Goal: Task Accomplishment & Management: Use online tool/utility

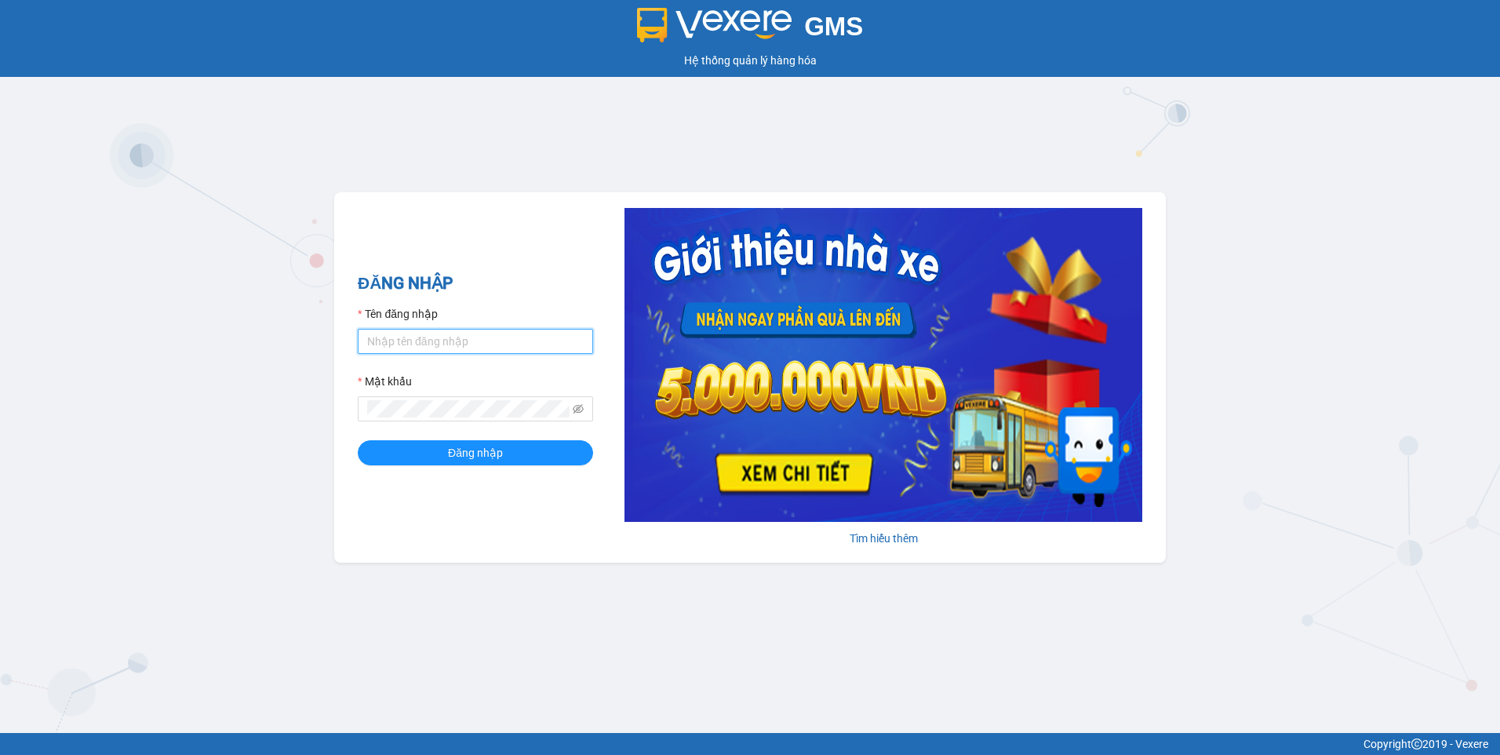
click at [483, 341] on input "Tên đăng nhập" at bounding box center [475, 341] width 235 height 25
type input "ngapt.namhailimo"
click at [358, 440] on button "Đăng nhập" at bounding box center [475, 452] width 235 height 25
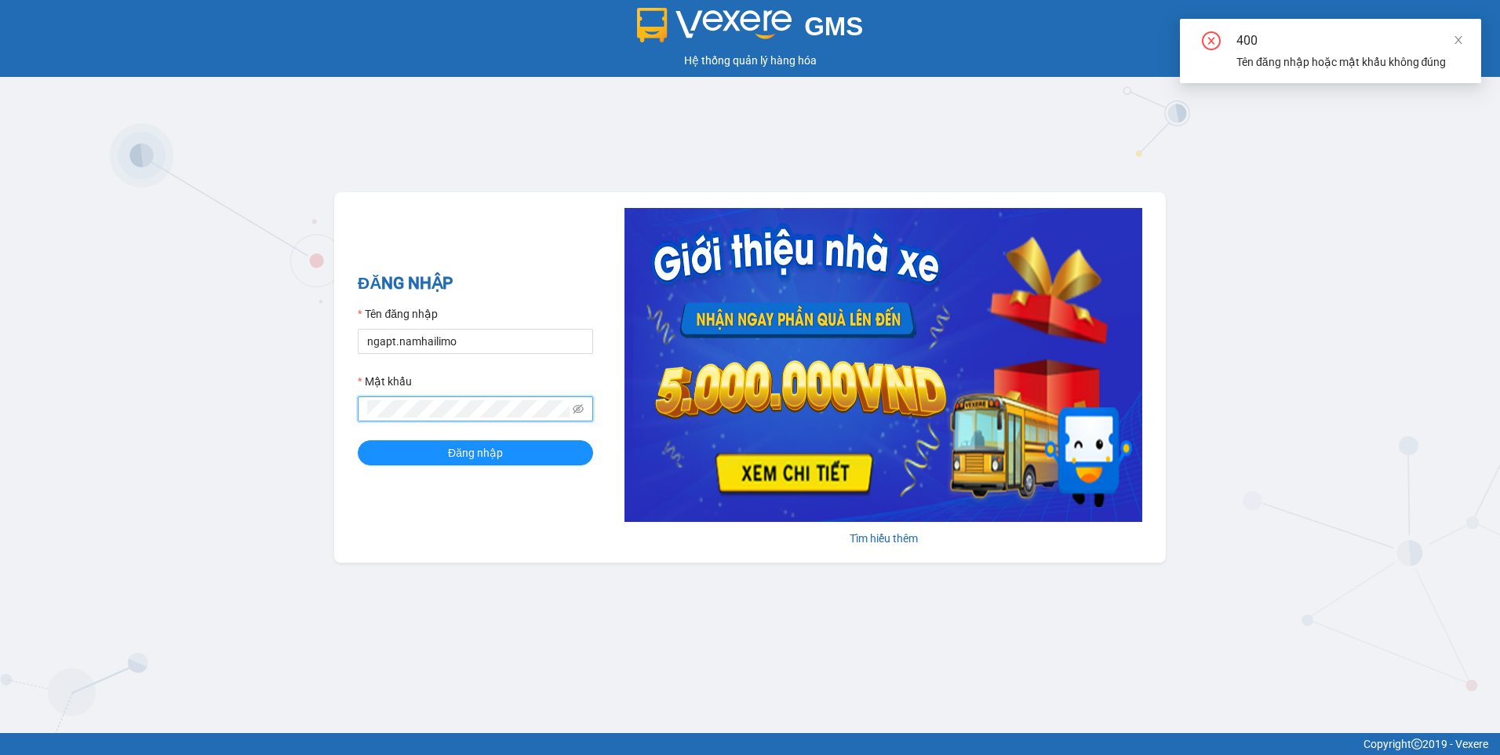
click at [225, 383] on div "GMS Hệ thống quản lý hàng hóa ĐĂNG NHẬP Tên đăng nhập ngapt.[PERSON_NAME] khẩu …" at bounding box center [750, 366] width 1500 height 733
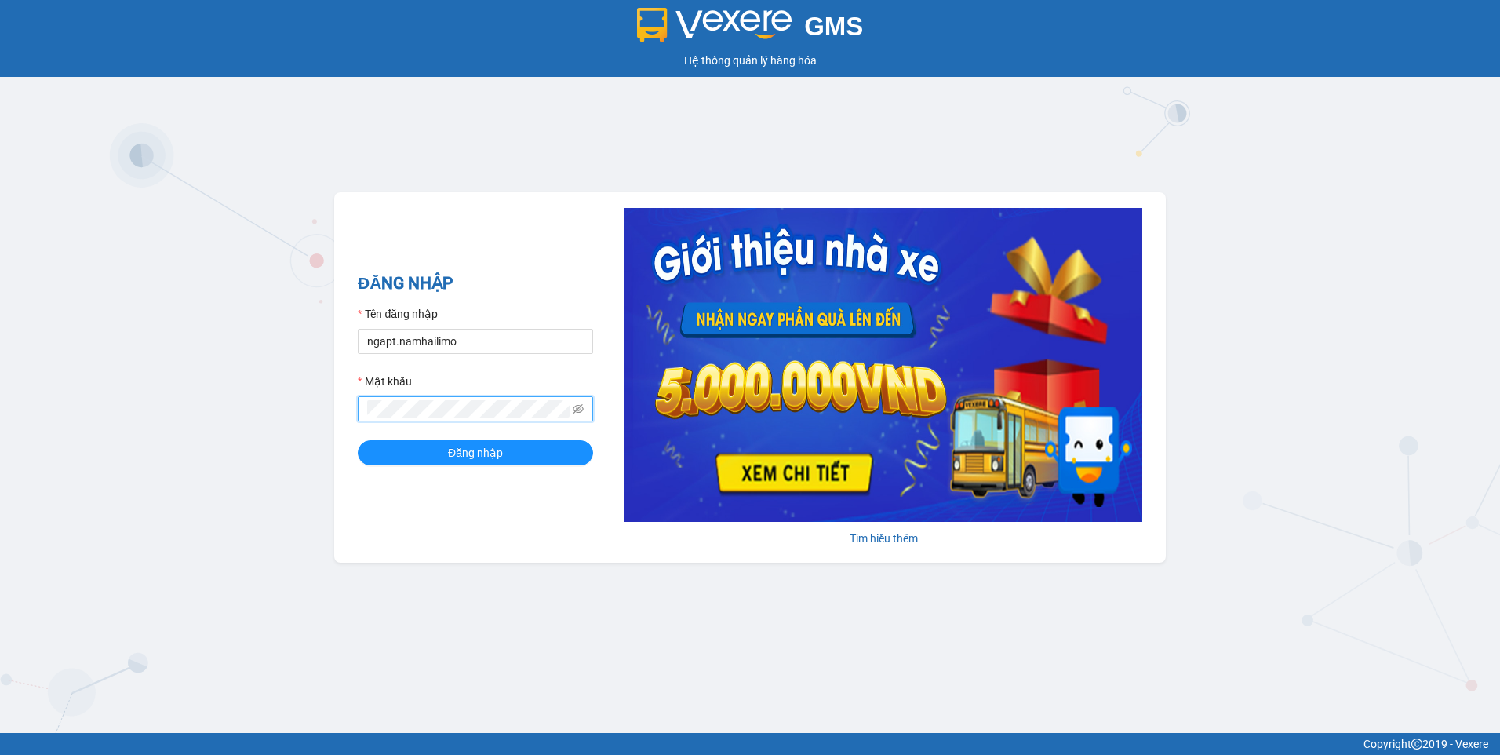
click at [358, 440] on button "Đăng nhập" at bounding box center [475, 452] width 235 height 25
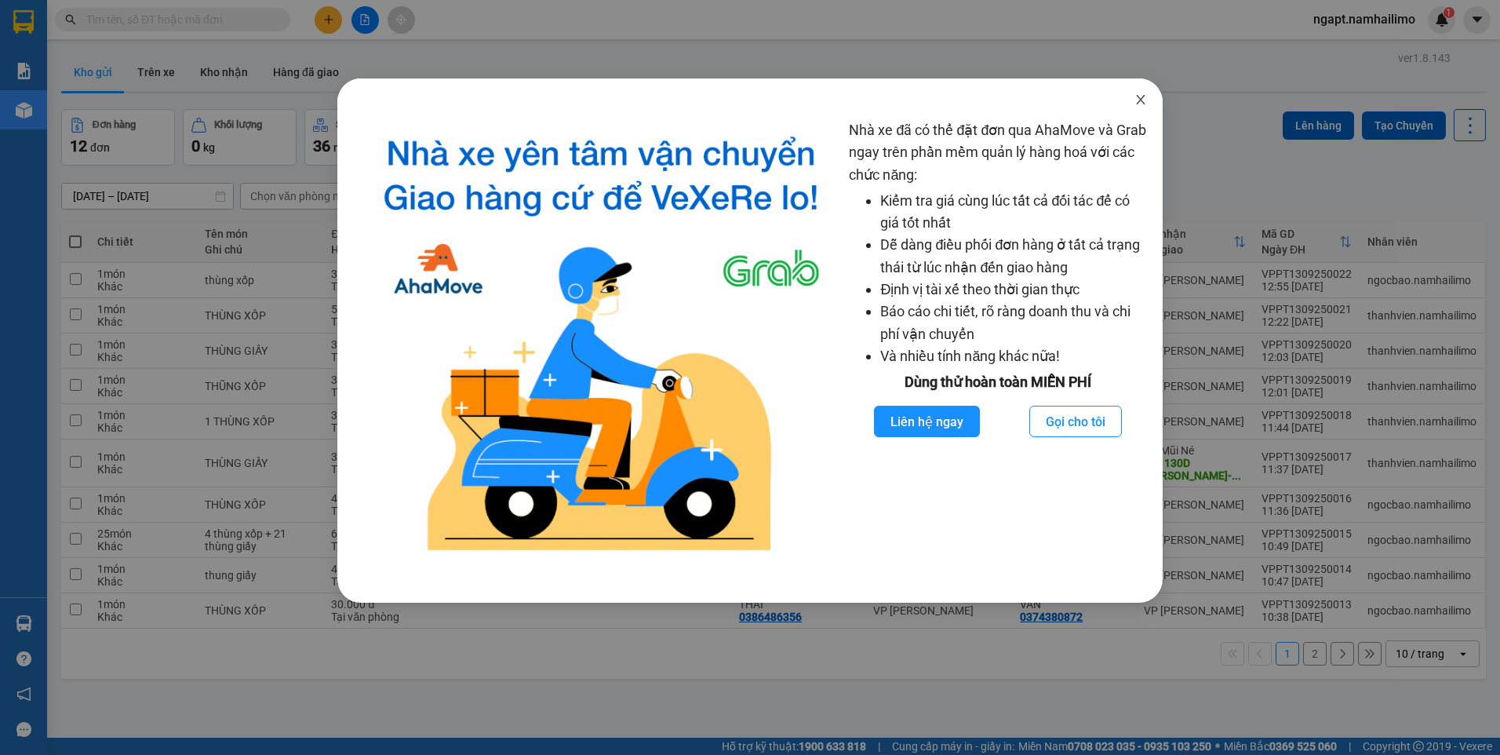
click at [1139, 104] on icon "close" at bounding box center [1141, 99] width 13 height 13
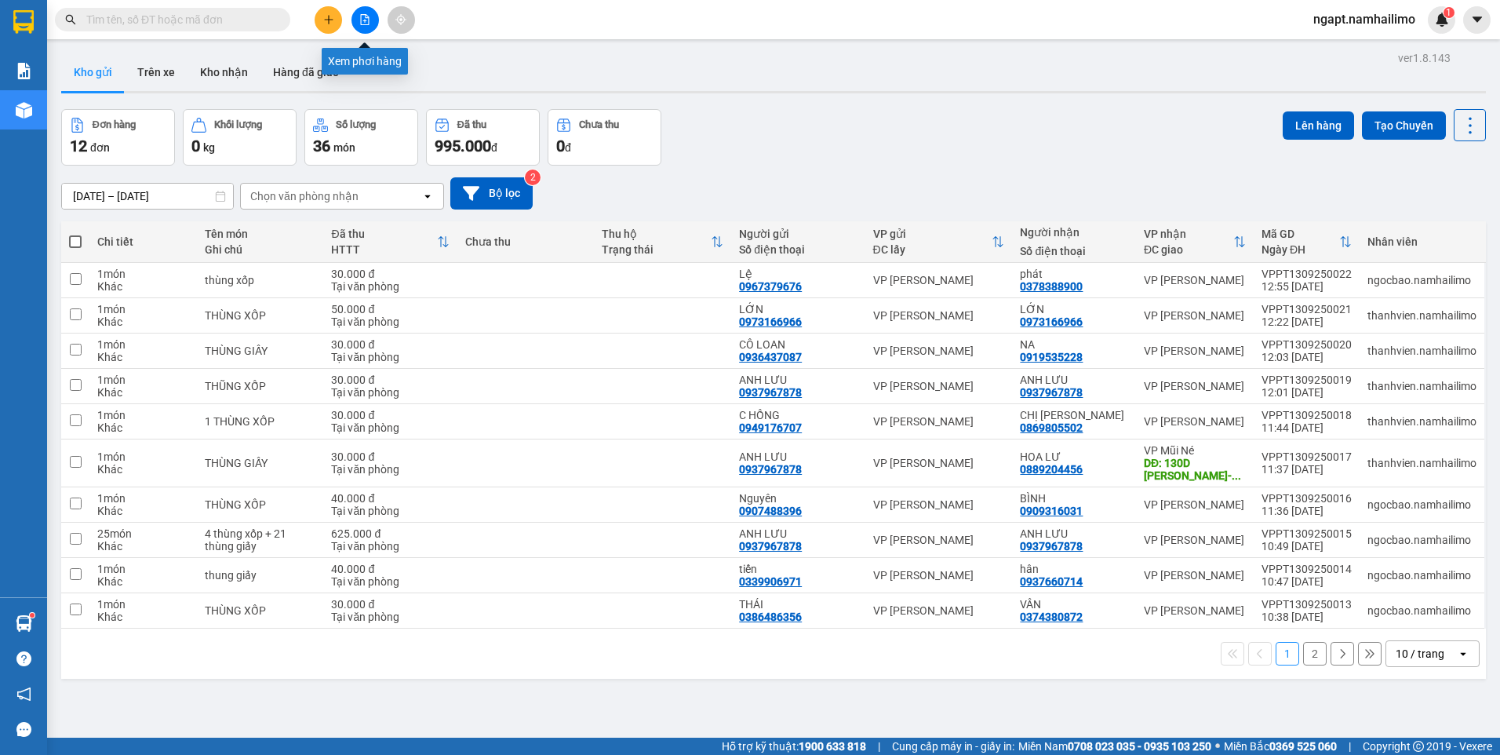
click at [367, 25] on button at bounding box center [365, 19] width 27 height 27
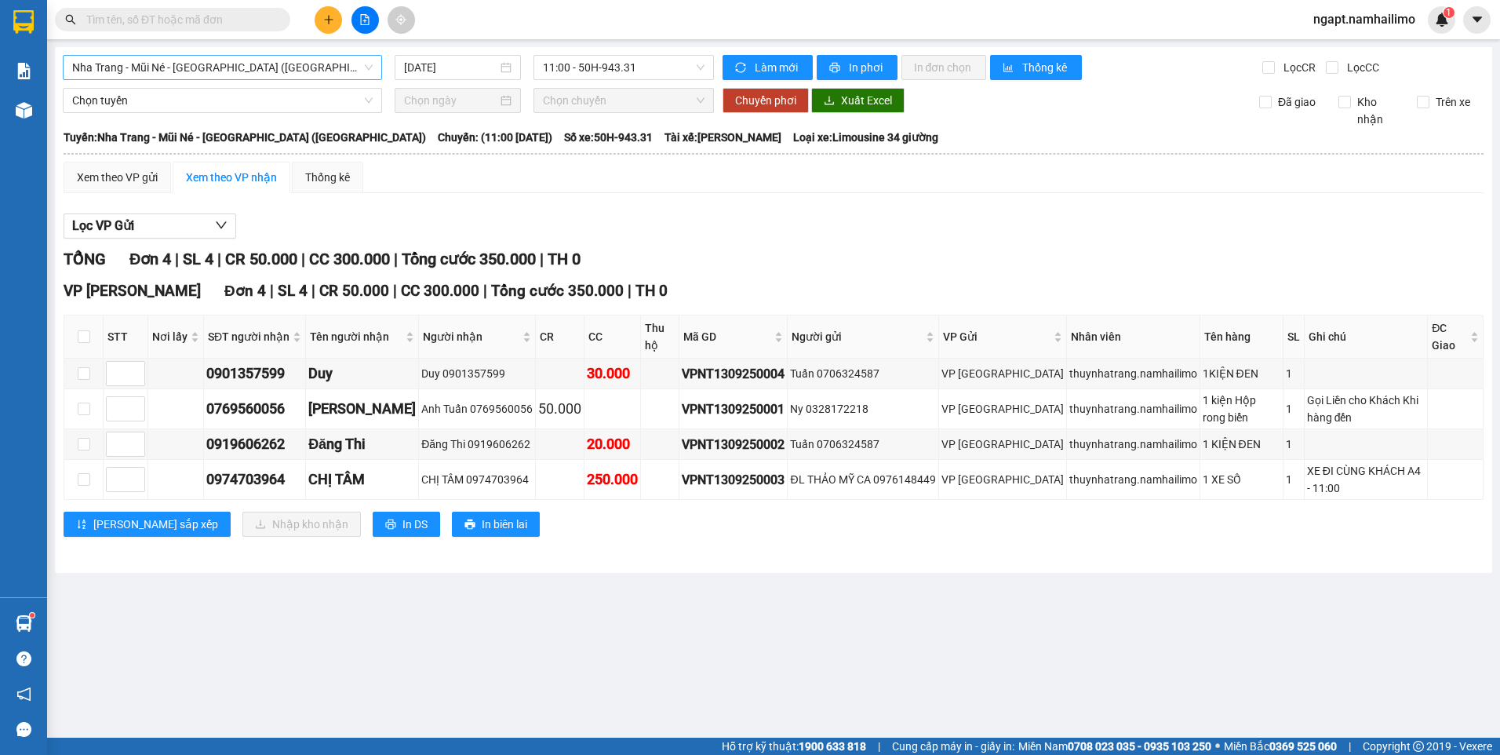
click at [226, 64] on span "Nha Trang - Mũi Né - [GEOGRAPHIC_DATA] ([GEOGRAPHIC_DATA])" at bounding box center [222, 68] width 301 height 24
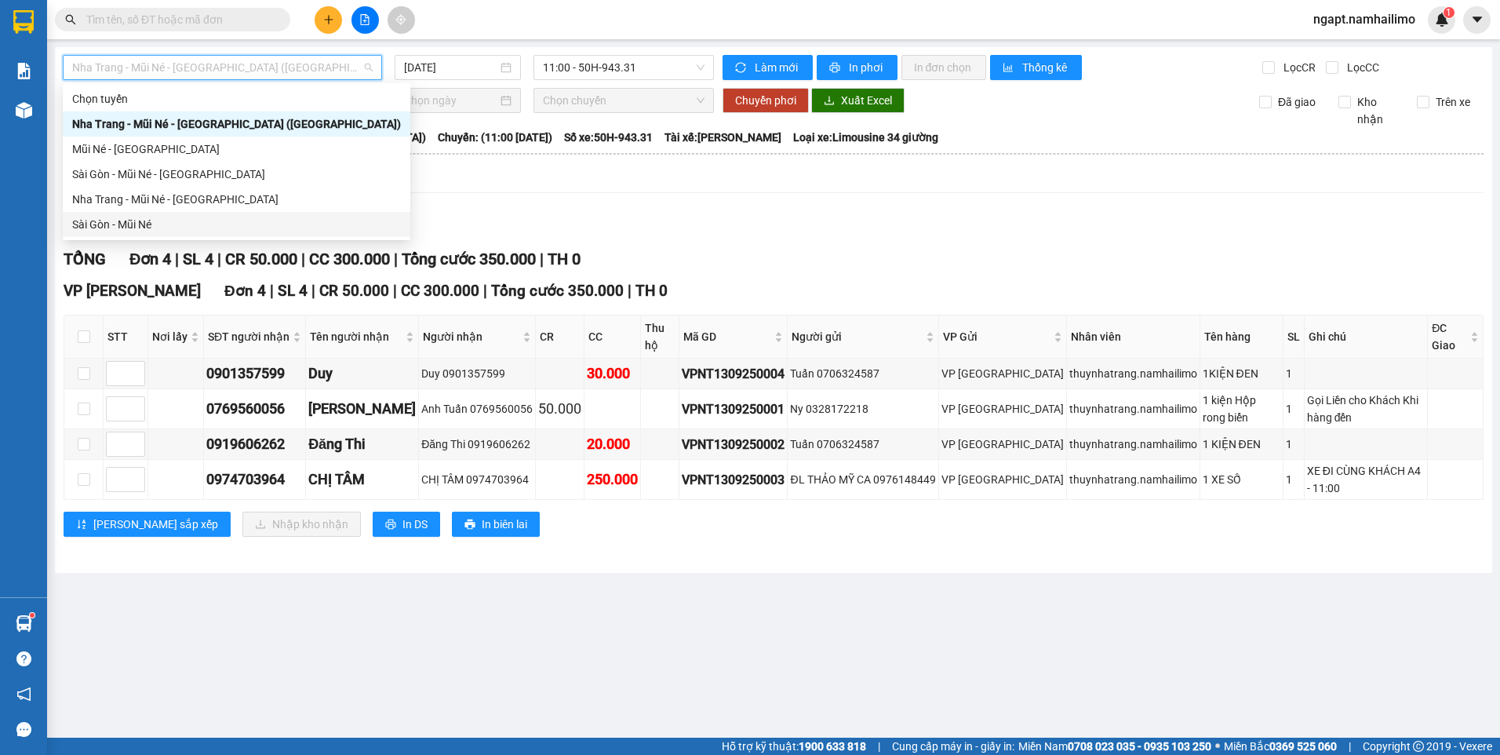
click at [147, 229] on div "Sài Gòn - Mũi Né" at bounding box center [236, 224] width 329 height 17
type input "[DATE]"
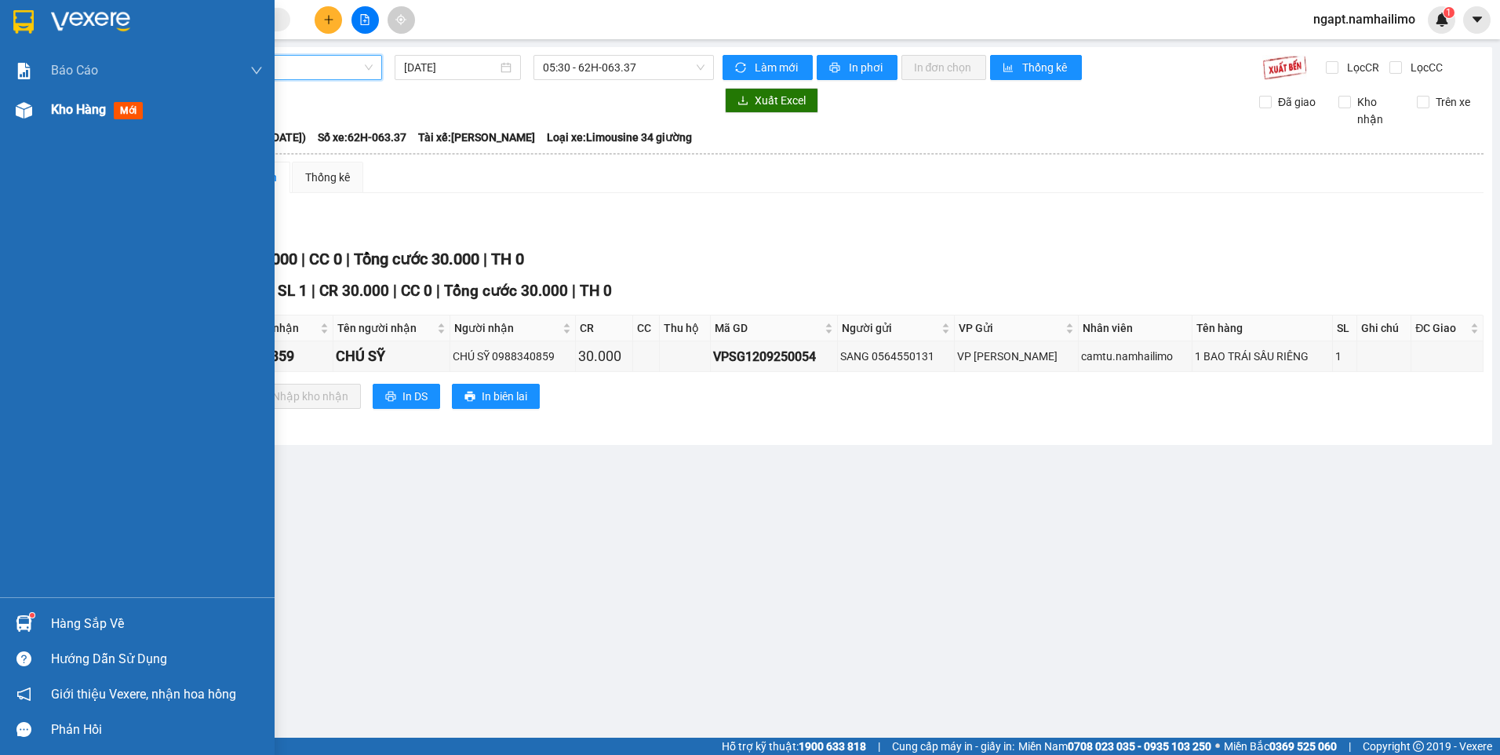
click at [38, 108] on div "Kho hàng mới" at bounding box center [137, 109] width 275 height 39
